Goal: Book appointment/travel/reservation

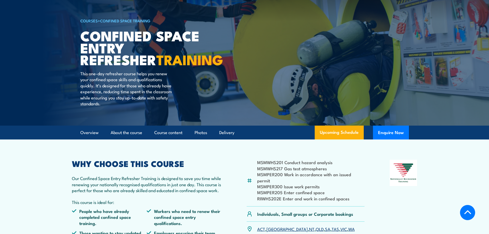
scroll to position [26, 0]
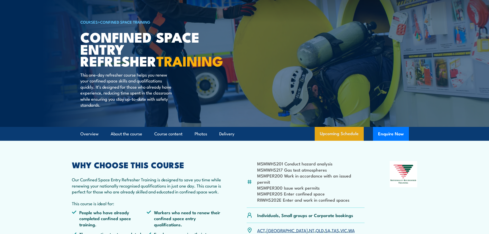
click at [347, 133] on link "Upcoming Schedule" at bounding box center [338, 134] width 49 height 14
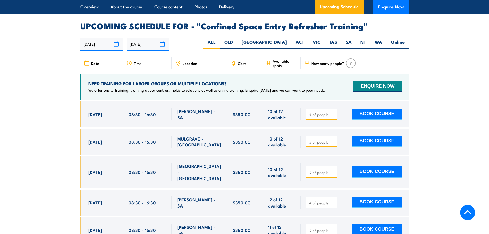
scroll to position [884, 0]
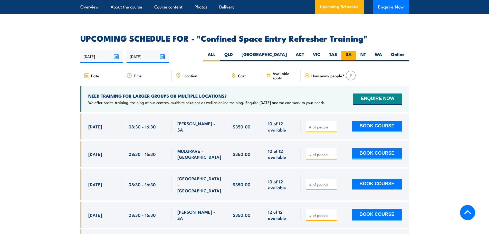
click at [347, 51] on label "SA" at bounding box center [348, 56] width 15 height 10
click at [351, 51] on input "SA" at bounding box center [352, 52] width 3 height 3
radio input "true"
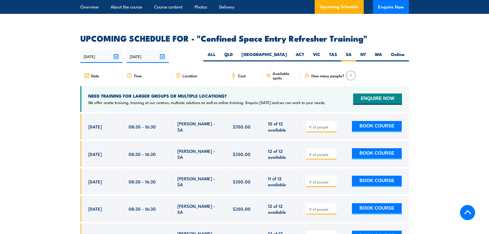
scroll to position [910, 0]
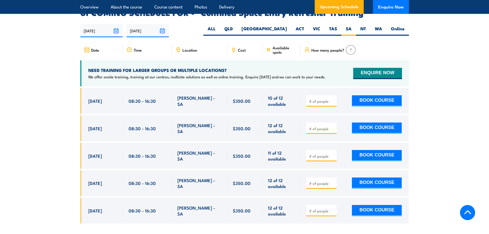
click at [117, 24] on input "[DATE]" at bounding box center [101, 30] width 42 height 13
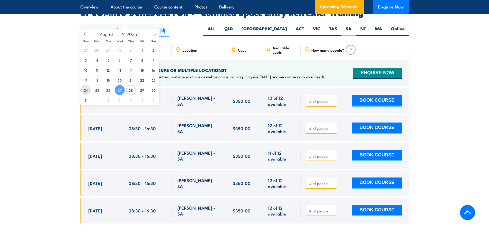
click at [87, 90] on span "24" at bounding box center [86, 90] width 10 height 10
type input "24/08/2025"
